Goal: Task Accomplishment & Management: Manage account settings

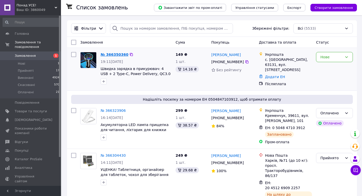
click at [111, 55] on link "№ 366350360" at bounding box center [115, 55] width 28 height 4
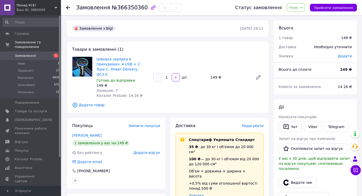
click at [298, 8] on span "Нове" at bounding box center [293, 8] width 9 height 4
drag, startPoint x: 304, startPoint y: 18, endPoint x: 288, endPoint y: 31, distance: 20.6
click at [304, 19] on li "Прийнято" at bounding box center [298, 18] width 23 height 8
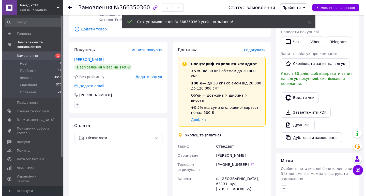
scroll to position [76, 0]
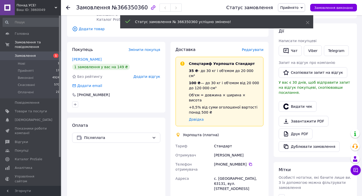
click at [258, 48] on span "Редагувати" at bounding box center [253, 50] width 22 height 4
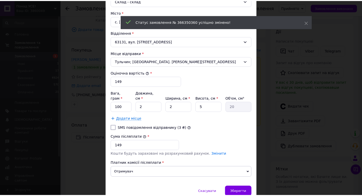
scroll to position [169, 0]
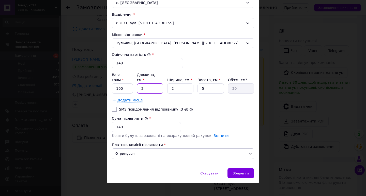
drag, startPoint x: 153, startPoint y: 83, endPoint x: 134, endPoint y: 83, distance: 19.5
click at [134, 83] on div "Вага, грам * 100 Довжина, см * 2 Ширина, см * 2 Висота, см * 5 Об'єм, см³ 20" at bounding box center [183, 82] width 142 height 21
type input "1"
type input "10"
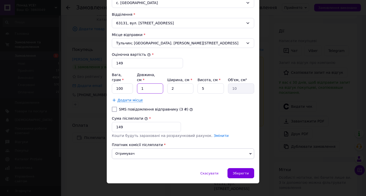
type input "100"
type input "10"
drag, startPoint x: 180, startPoint y: 84, endPoint x: 164, endPoint y: 84, distance: 16.0
click at [160, 84] on div "Вага, грам * 100 Довжина, см * 10 Ширина, см * 2 Висота, см * 5 Об'єм, см³ 100" at bounding box center [183, 82] width 142 height 21
type input "1"
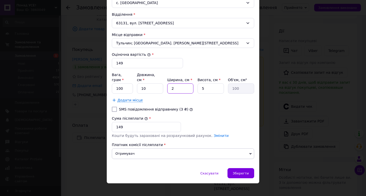
type input "50"
type input "10"
type input "500"
type input "10"
click at [239, 176] on div "Скасувати   Зберегти" at bounding box center [183, 175] width 152 height 15
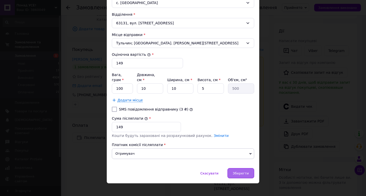
click at [237, 168] on div "Зберегти" at bounding box center [240, 173] width 27 height 10
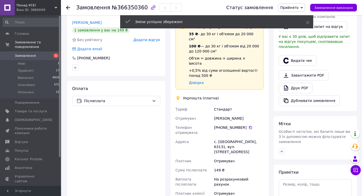
scroll to position [178, 0]
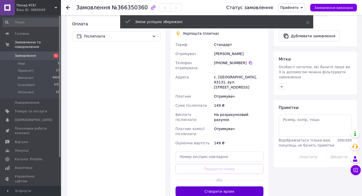
click at [228, 187] on button "Створити ярлик" at bounding box center [219, 192] width 88 height 10
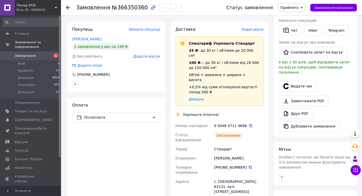
scroll to position [152, 0]
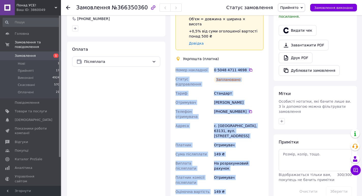
drag, startPoint x: 227, startPoint y: 174, endPoint x: 173, endPoint y: 53, distance: 132.6
click at [173, 53] on div "Доставка Редагувати Спецтариф Укрпошта Стандарт 35 ₴ - до 30 кг і об'ємом до 20…" at bounding box center [219, 95] width 98 height 259
copy div "Номер накладної 0 5048 4711 4698   Статус відправлення Заплановано Тариф Станда…"
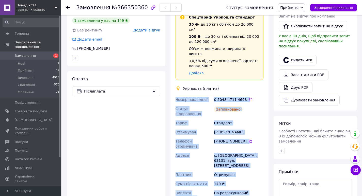
scroll to position [76, 0]
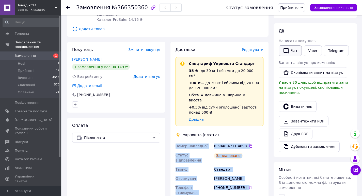
click at [294, 49] on button "Чат" at bounding box center [290, 50] width 23 height 11
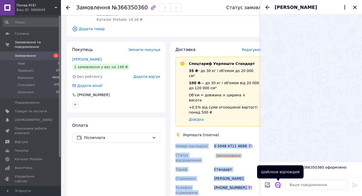
click at [279, 185] on icon "Відкрити шаблони відповідей" at bounding box center [278, 185] width 6 height 6
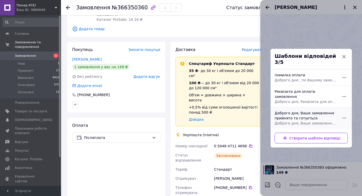
click at [304, 111] on div "Доброго дня, Ваше замовлення прийнято та готується Доброго дня, Ваше замовлення…" at bounding box center [305, 117] width 66 height 19
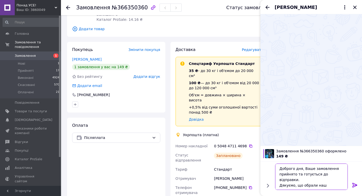
click at [300, 168] on textarea "Доброго дня, Ваше замовлення прийнято та готується до відправки. Дякуємо, що об…" at bounding box center [311, 177] width 73 height 26
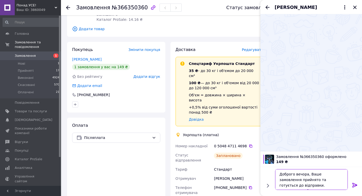
type textarea "Доброго вечора, Ваше замовлення прийнято та готується до відправки. Дякуємо, що…"
click at [356, 184] on icon at bounding box center [355, 185] width 6 height 6
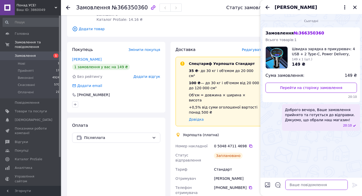
click at [327, 185] on textarea at bounding box center [316, 185] width 62 height 10
paste textarea "Номер накладної 0 5048 4711 4698 Статус відправлення Заплановано Тариф Стандарт…"
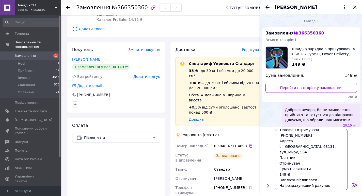
scroll to position [0, 0]
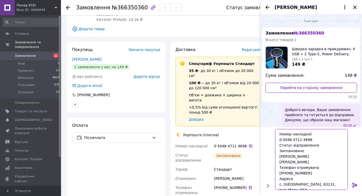
drag, startPoint x: 291, startPoint y: 146, endPoint x: 267, endPoint y: 143, distance: 25.0
click at [267, 143] on div "Номер накладної 0 5048 4711 4698 Статус відправлення Заплановано Тариф Стандарт…" at bounding box center [310, 159] width 97 height 65
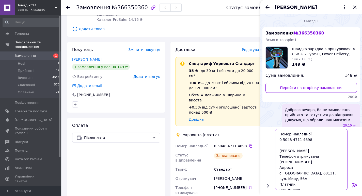
type textarea "Номер накладної 0 5048 4711 4698 Тариф Стандарт Отримувач Олексій Володимирович…"
click at [354, 183] on icon at bounding box center [355, 185] width 6 height 6
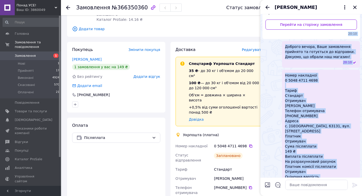
scroll to position [25, 0]
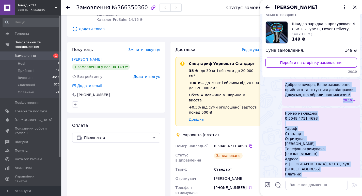
drag, startPoint x: 294, startPoint y: 167, endPoint x: 284, endPoint y: 83, distance: 84.6
click at [284, 83] on ul "Замовлення № 366350360 Всього товарів: 1 Швидка зарядка в прикурювач: 4 USB + 2…" at bounding box center [310, 121] width 97 height 239
copy ul "Доброго вечора, Ваше замовлення прийнято та готується до відправки. Дякуємо, що…"
click at [356, 8] on icon "Закрити" at bounding box center [355, 7] width 6 height 6
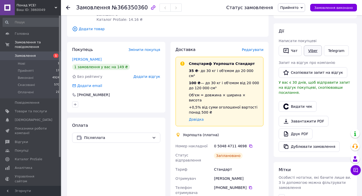
drag, startPoint x: 314, startPoint y: 49, endPoint x: 308, endPoint y: 52, distance: 6.2
click at [313, 49] on link "Viber" at bounding box center [313, 50] width 18 height 11
drag, startPoint x: 327, startPoint y: 102, endPoint x: 326, endPoint y: 97, distance: 4.9
click at [327, 100] on div "Видати чек" at bounding box center [314, 106] width 75 height 13
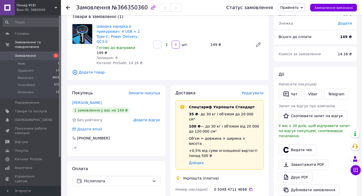
scroll to position [0, 0]
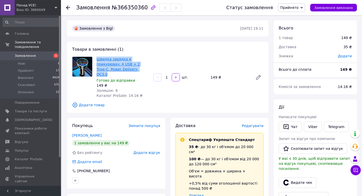
drag, startPoint x: 126, startPoint y: 70, endPoint x: 97, endPoint y: 57, distance: 32.0
click at [97, 57] on span "Швидка зарядка в прикурювач: 4 USB + 2 Type-C, Power Delivery, QC3.0" at bounding box center [122, 67] width 53 height 20
copy link "Швидка зарядка в прикурювач: 4 USB + 2 Type-C, Power Delivery, QC3.0"
click at [167, 86] on div "Швидка зарядка в прикурювач: 4 USB + 2 Type-C, Power Delivery, QC3.0 Готово до …" at bounding box center [179, 78] width 171 height 44
click at [206, 92] on div "Швидка зарядка в прикурювач: 4 USB + 2 Type-C, Power Delivery, QC3.0 Готово до …" at bounding box center [179, 78] width 171 height 44
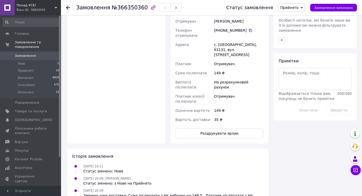
scroll to position [254, 0]
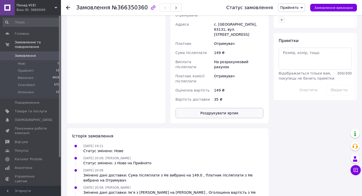
click at [240, 108] on button "Роздрукувати ярлик" at bounding box center [219, 113] width 88 height 10
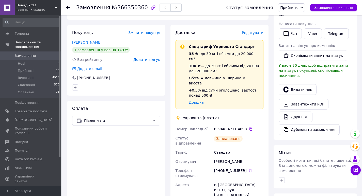
scroll to position [25, 0]
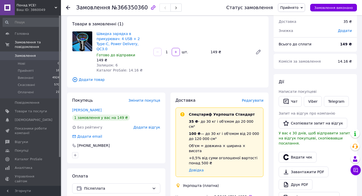
click at [69, 7] on icon at bounding box center [68, 8] width 4 height 4
